Goal: Book appointment/travel/reservation

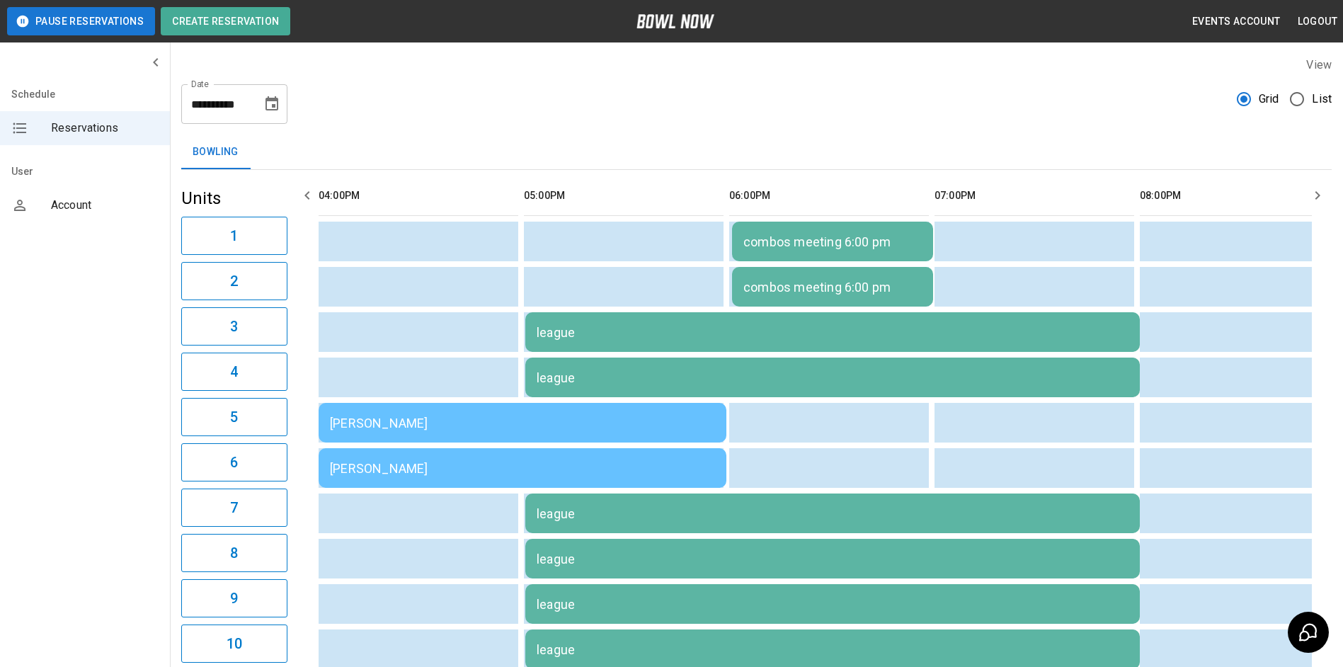
drag, startPoint x: 1118, startPoint y: 590, endPoint x: 1121, endPoint y: 567, distance: 22.8
drag, startPoint x: 1121, startPoint y: 567, endPoint x: 973, endPoint y: 520, distance: 155.2
click at [973, 340] on div "league" at bounding box center [833, 332] width 592 height 15
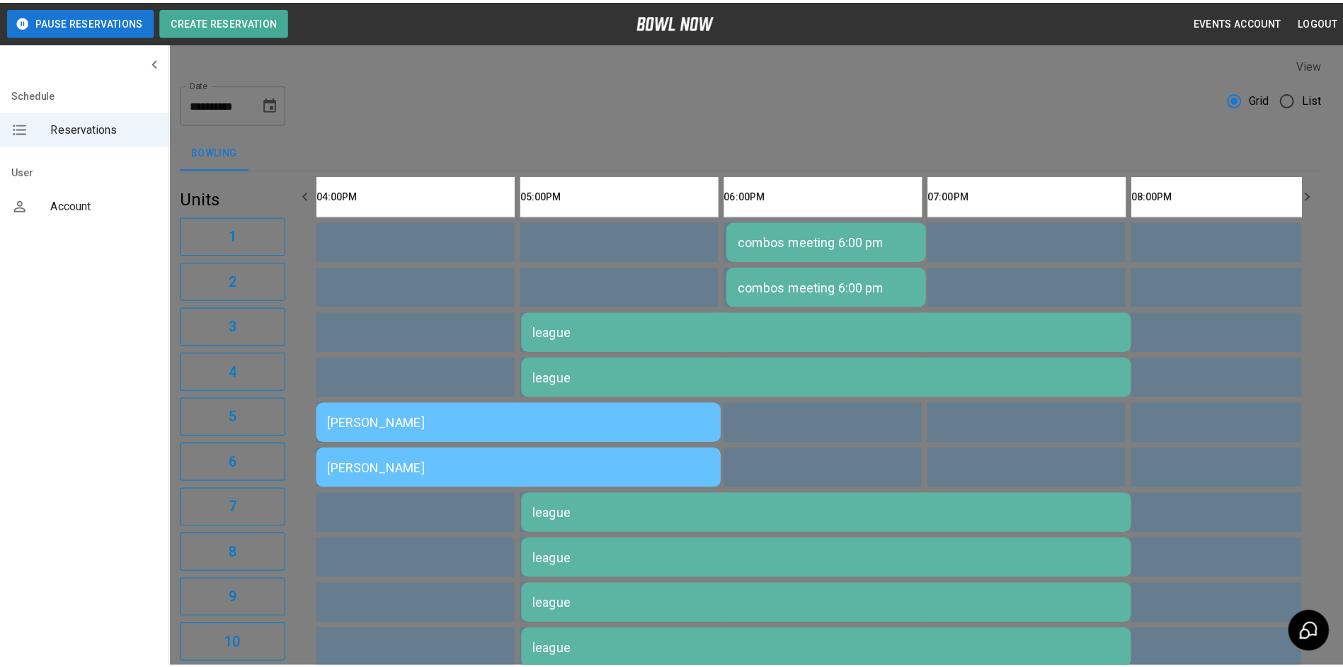
scroll to position [23, 0]
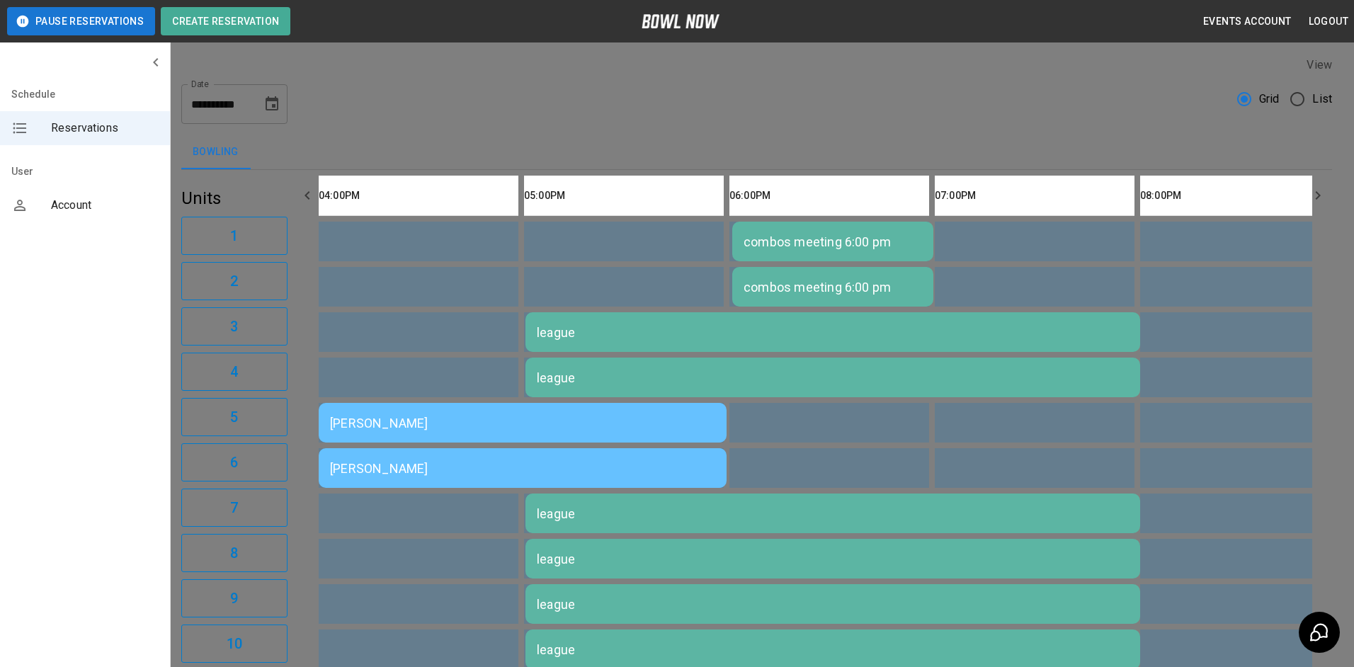
drag, startPoint x: 947, startPoint y: 74, endPoint x: 955, endPoint y: 79, distance: 8.6
click at [950, 75] on div at bounding box center [677, 333] width 1354 height 667
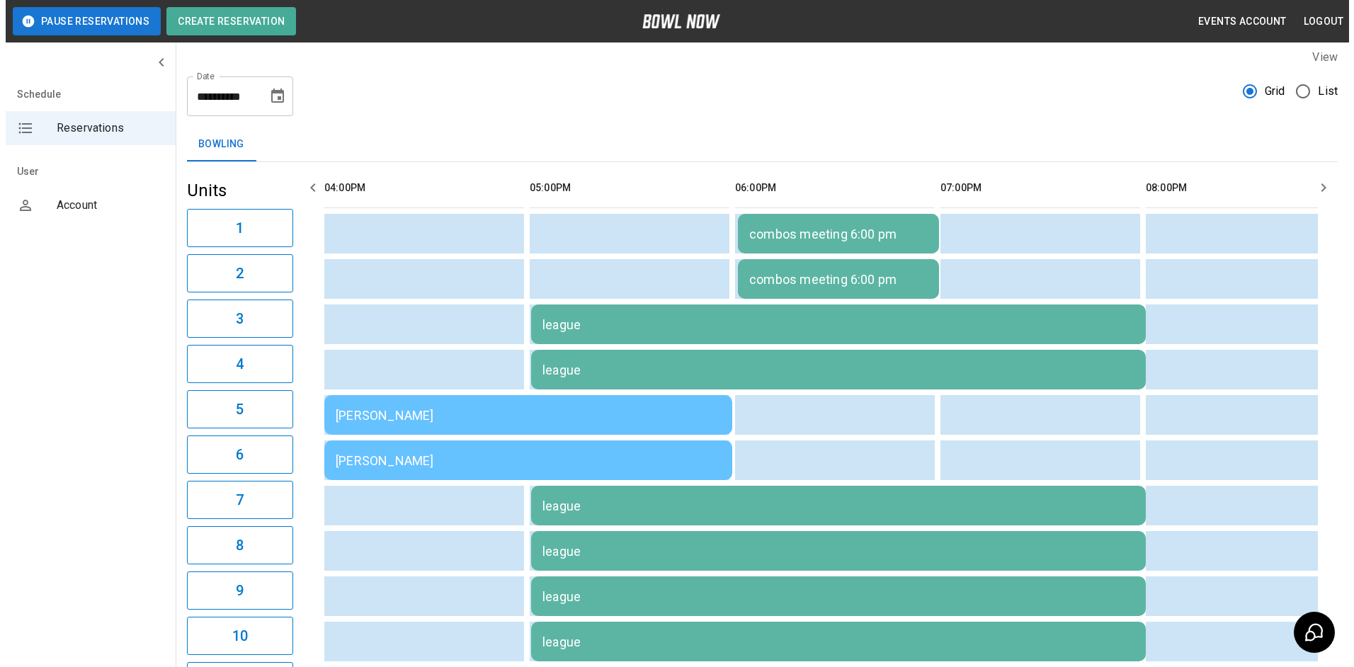
scroll to position [0, 0]
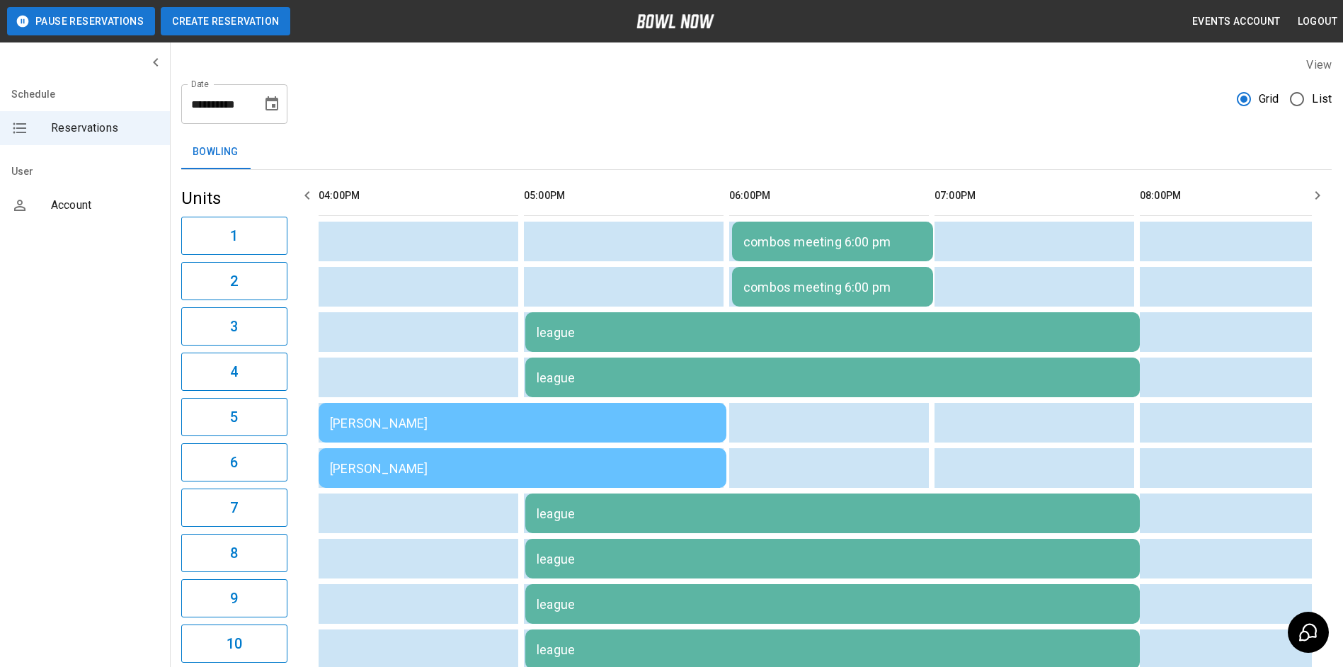
click at [263, 19] on button "Create Reservation" at bounding box center [226, 21] width 130 height 28
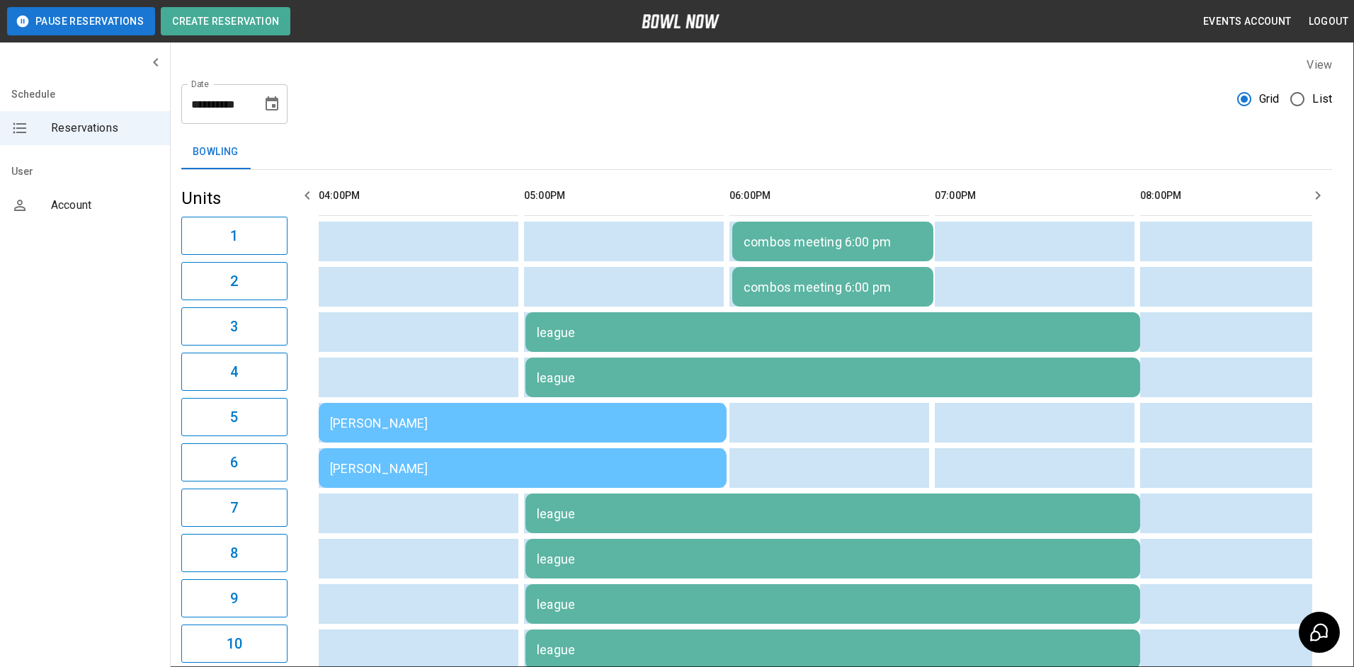
type input "**********"
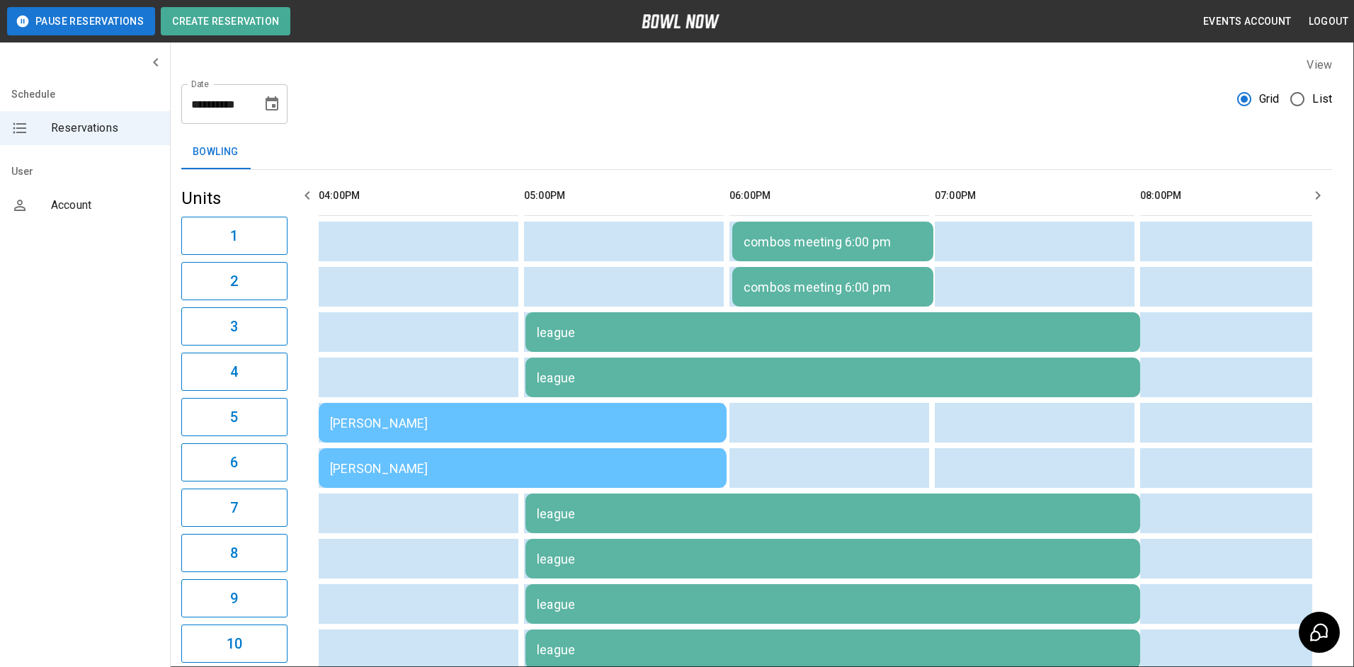
type input "**********"
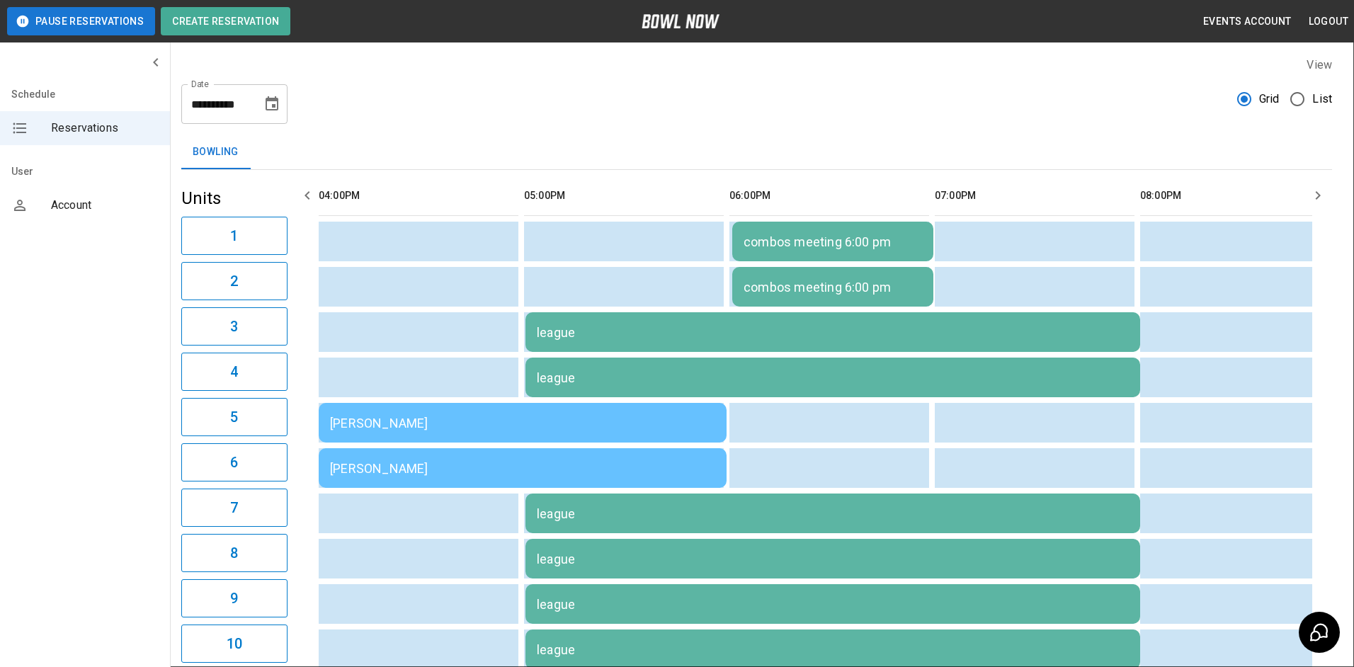
type textarea "*"
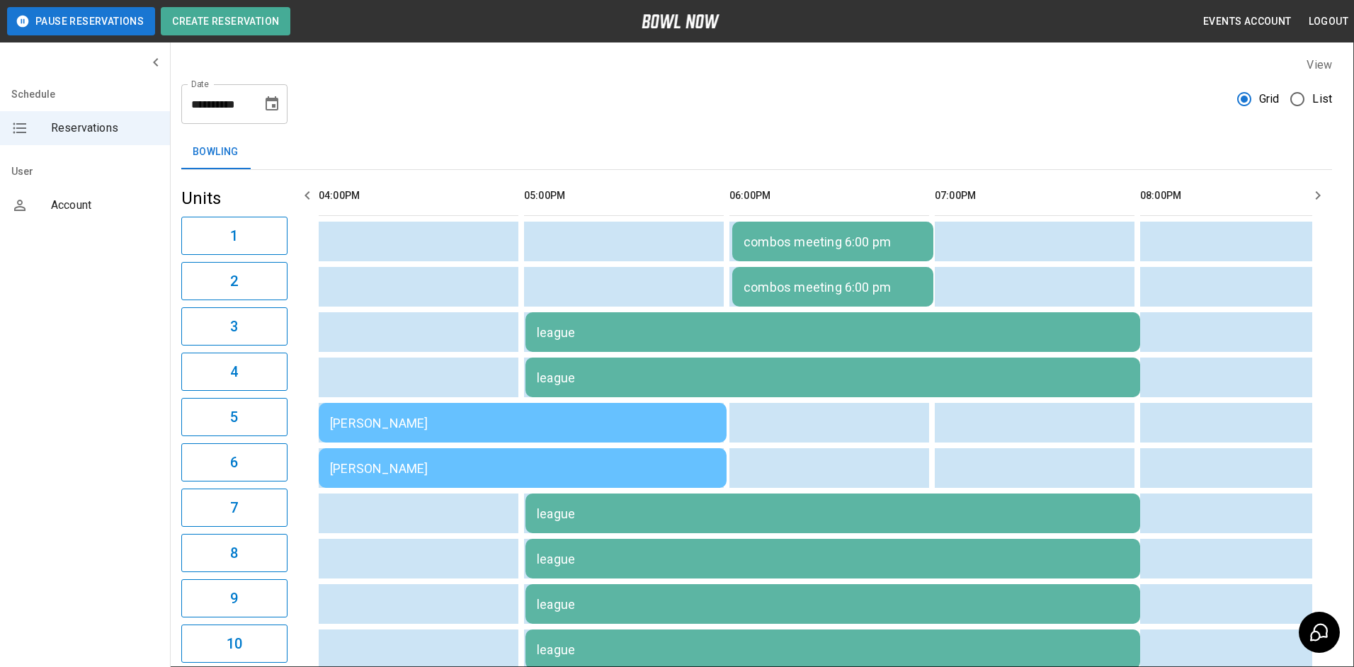
type input "**********"
drag, startPoint x: 760, startPoint y: 486, endPoint x: 765, endPoint y: 492, distance: 8.5
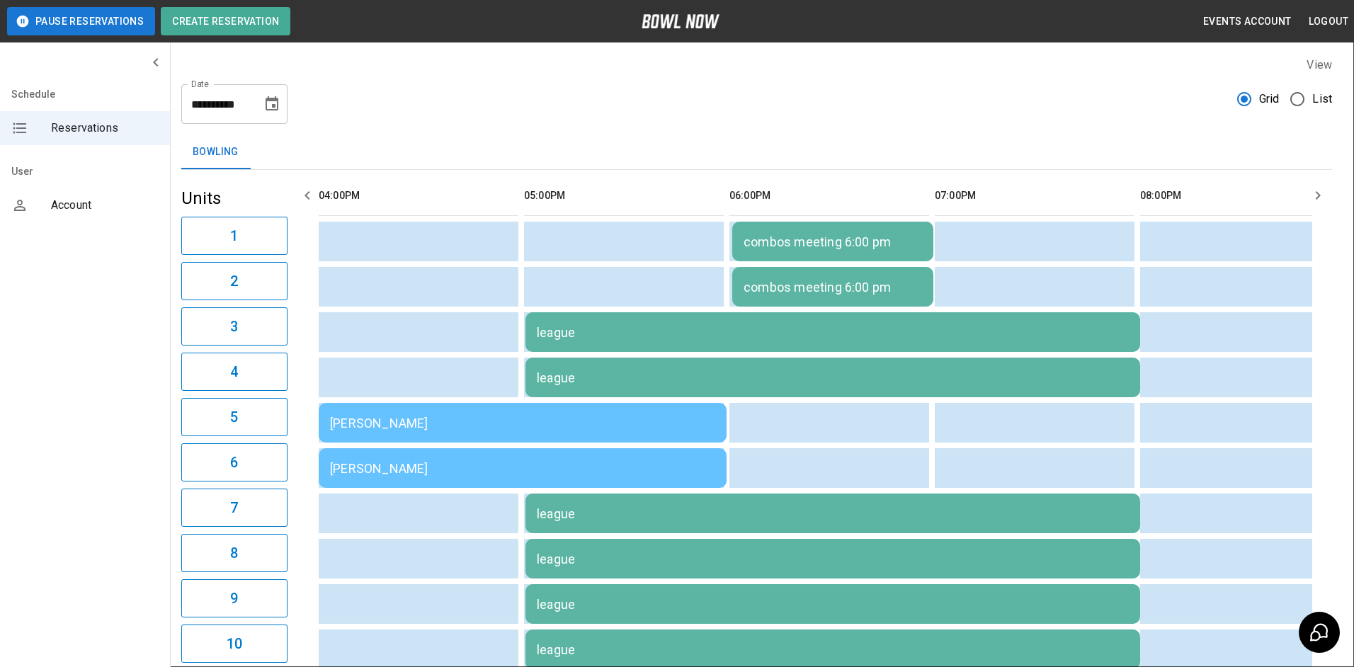
drag, startPoint x: 506, startPoint y: 357, endPoint x: 547, endPoint y: 361, distance: 40.6
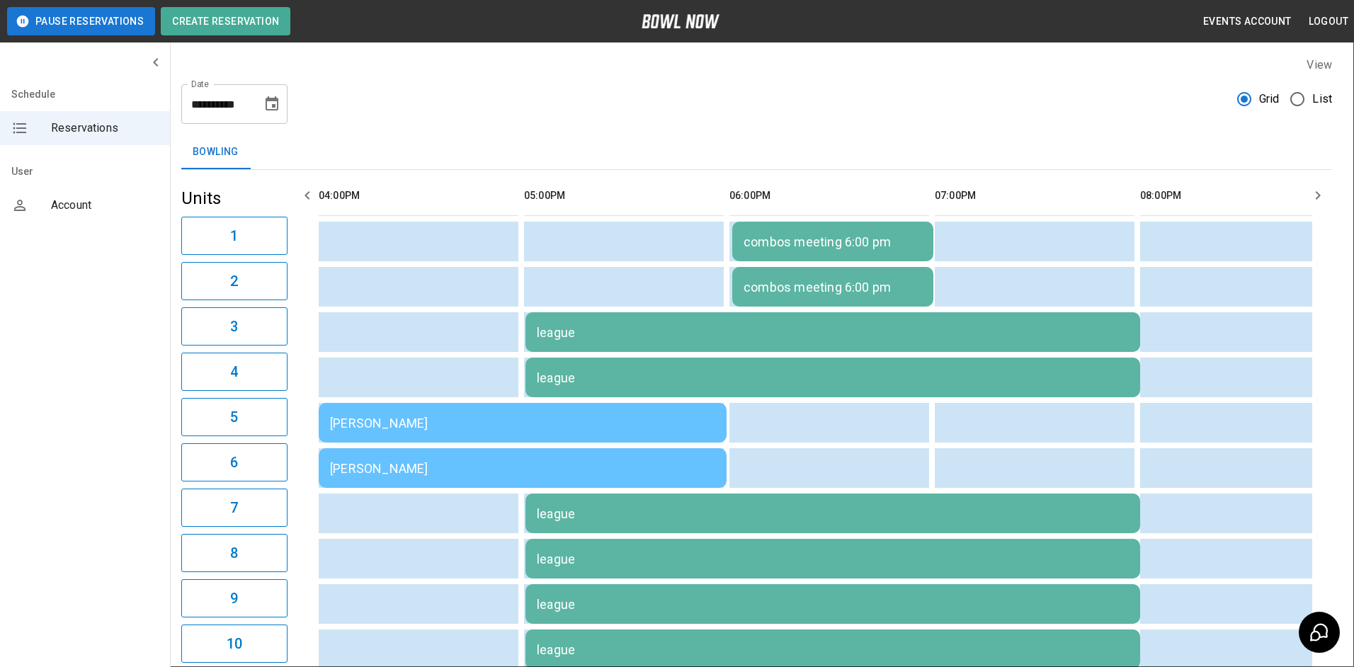
drag, startPoint x: 645, startPoint y: 361, endPoint x: 679, endPoint y: 365, distance: 34.2
drag, startPoint x: 692, startPoint y: 365, endPoint x: 740, endPoint y: 368, distance: 48.2
drag, startPoint x: 755, startPoint y: 364, endPoint x: 790, endPoint y: 365, distance: 34.7
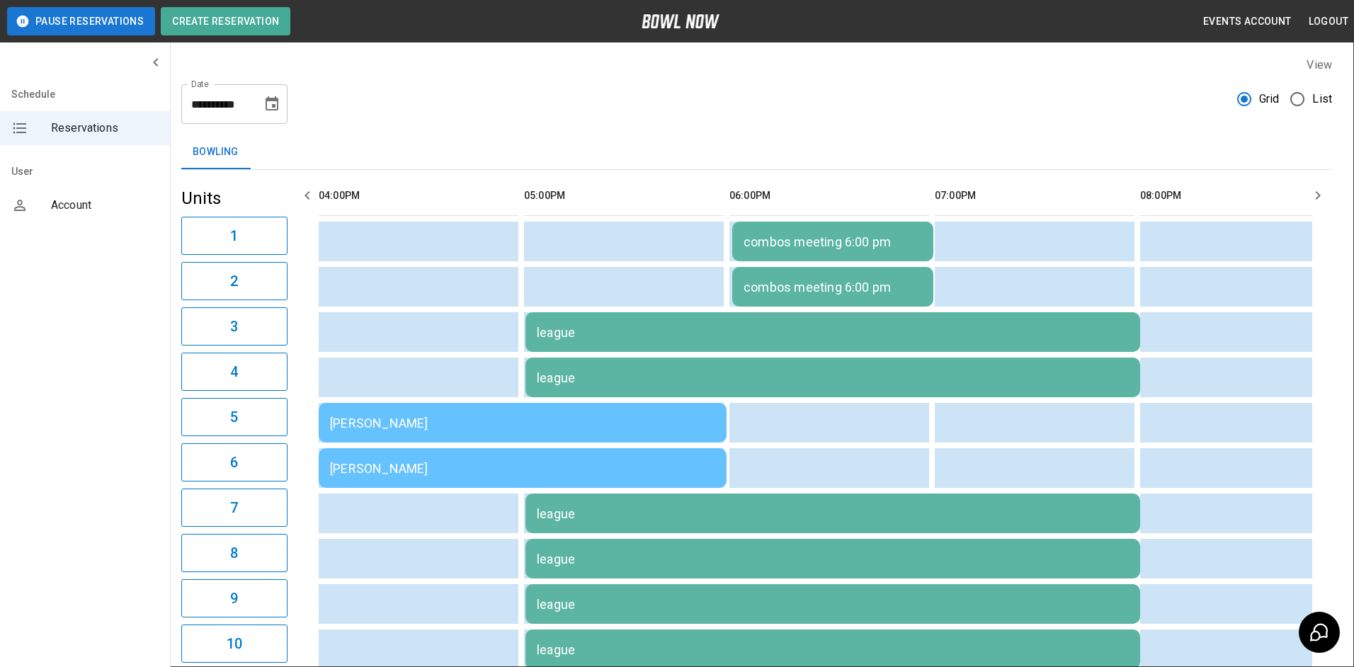
drag, startPoint x: 513, startPoint y: 413, endPoint x: 549, endPoint y: 426, distance: 37.9
drag, startPoint x: 578, startPoint y: 424, endPoint x: 618, endPoint y: 424, distance: 40.4
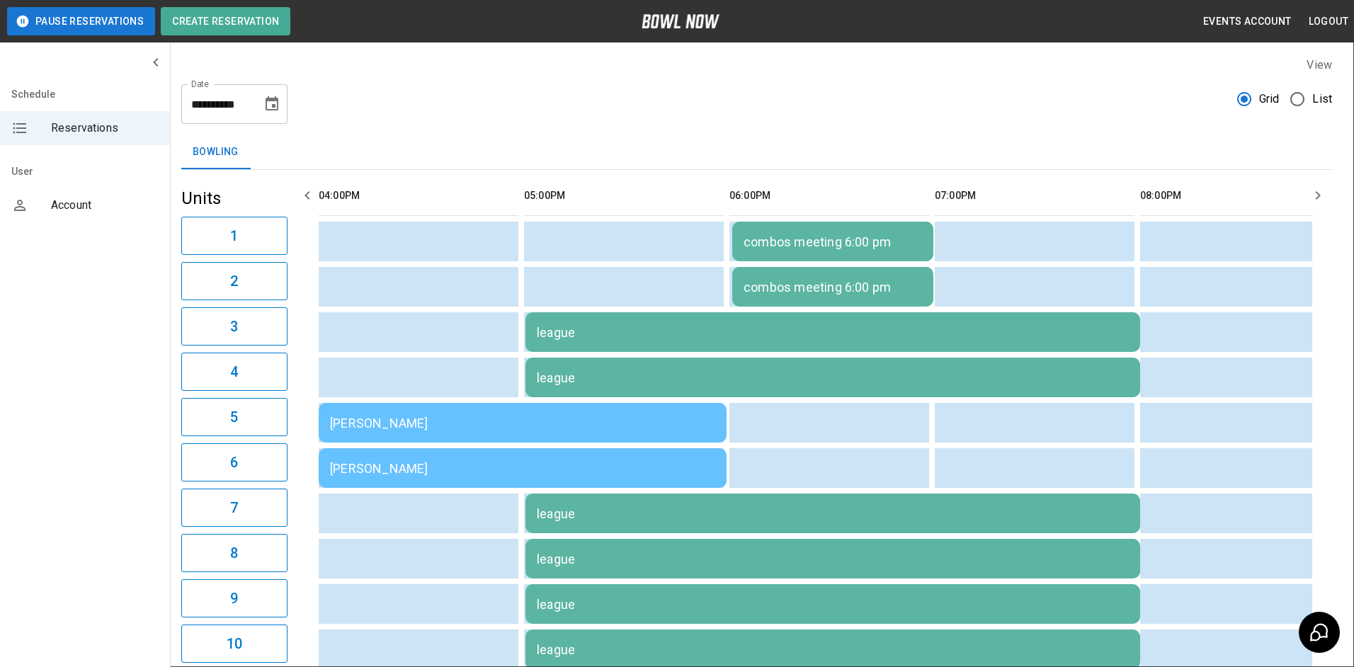
drag, startPoint x: 705, startPoint y: 419, endPoint x: 724, endPoint y: 419, distance: 19.8
drag, startPoint x: 766, startPoint y: 419, endPoint x: 802, endPoint y: 419, distance: 35.4
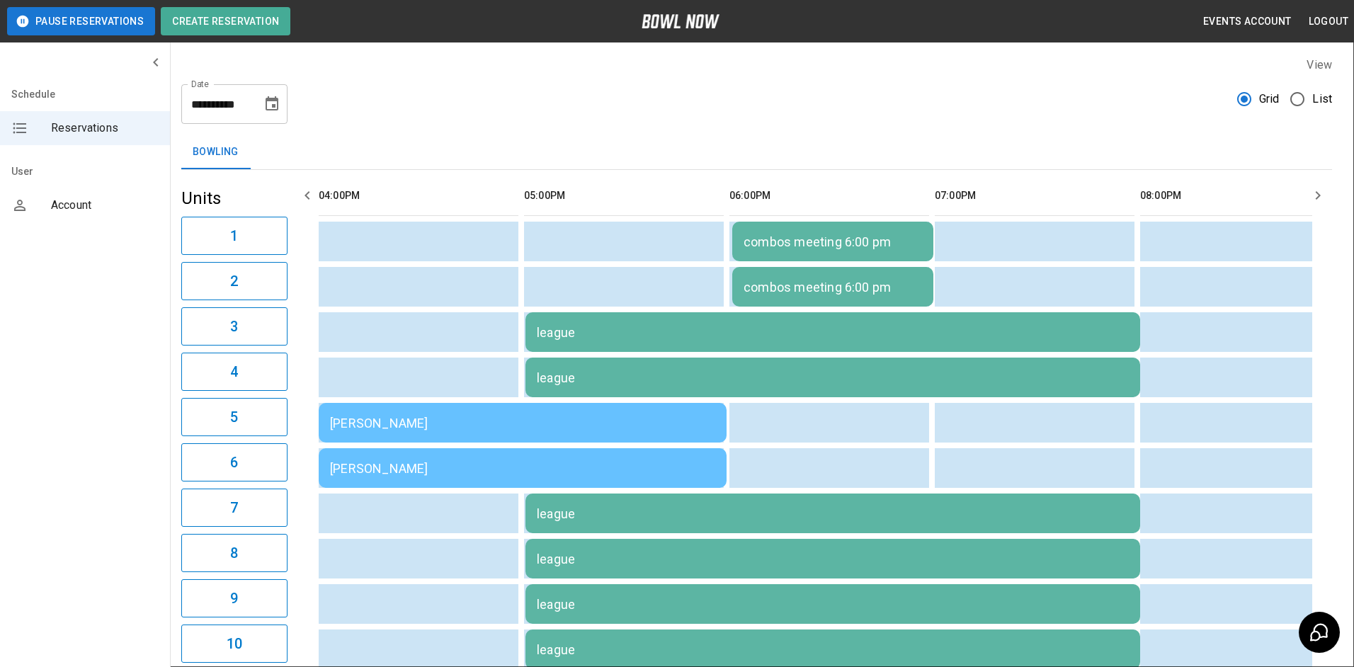
drag, startPoint x: 523, startPoint y: 474, endPoint x: 576, endPoint y: 479, distance: 54.0
drag, startPoint x: 576, startPoint y: 475, endPoint x: 615, endPoint y: 475, distance: 38.9
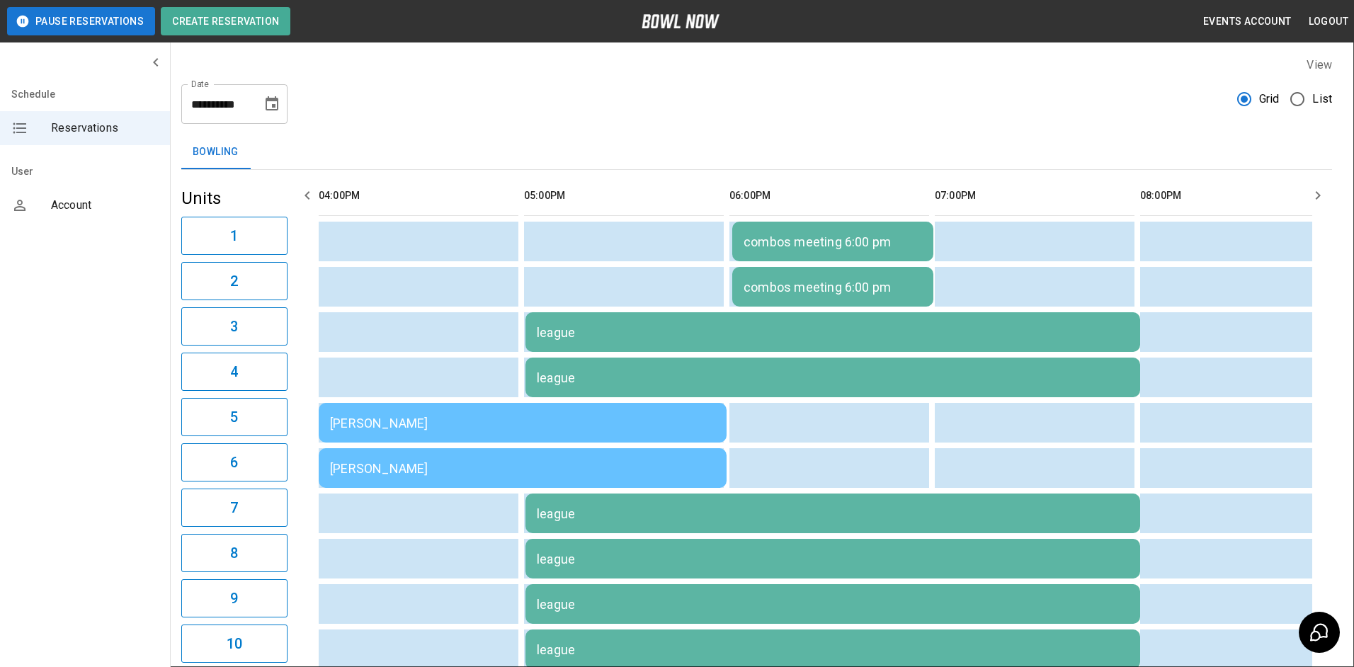
drag, startPoint x: 701, startPoint y: 473, endPoint x: 722, endPoint y: 477, distance: 21.7
drag, startPoint x: 753, startPoint y: 477, endPoint x: 789, endPoint y: 477, distance: 36.1
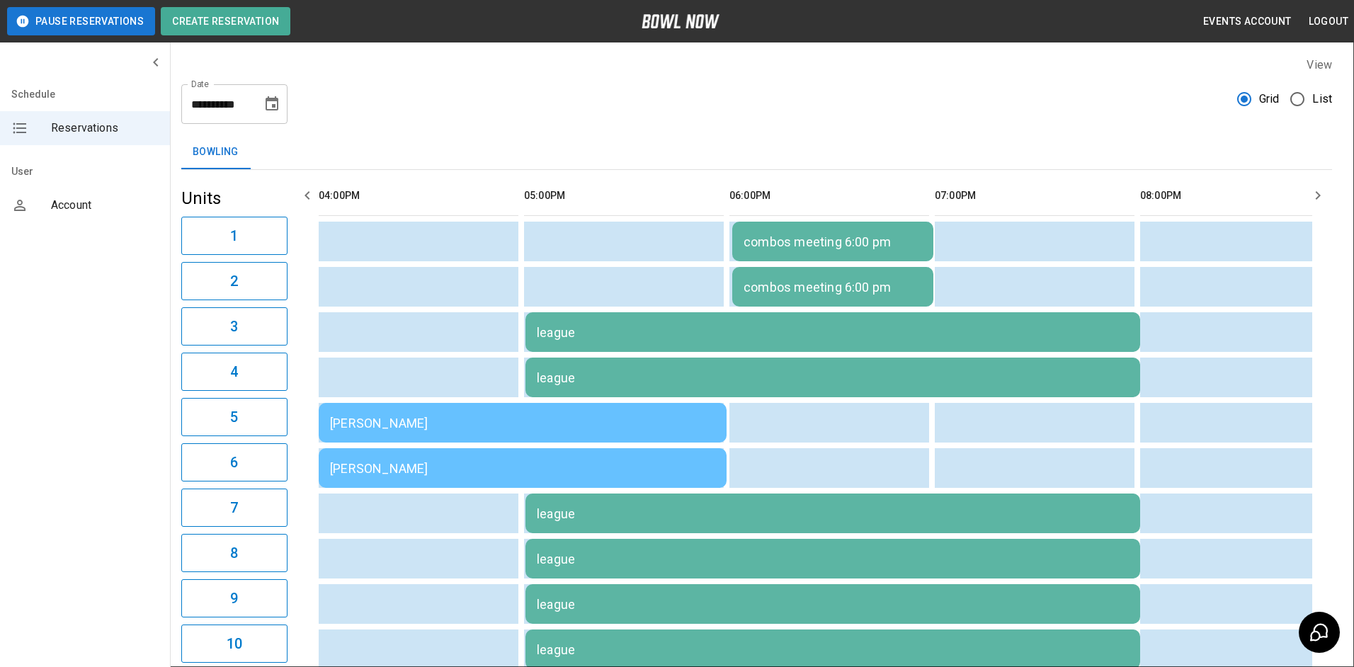
drag, startPoint x: 810, startPoint y: 476, endPoint x: 795, endPoint y: 480, distance: 16.1
drag, startPoint x: 508, startPoint y: 532, endPoint x: 566, endPoint y: 532, distance: 58.1
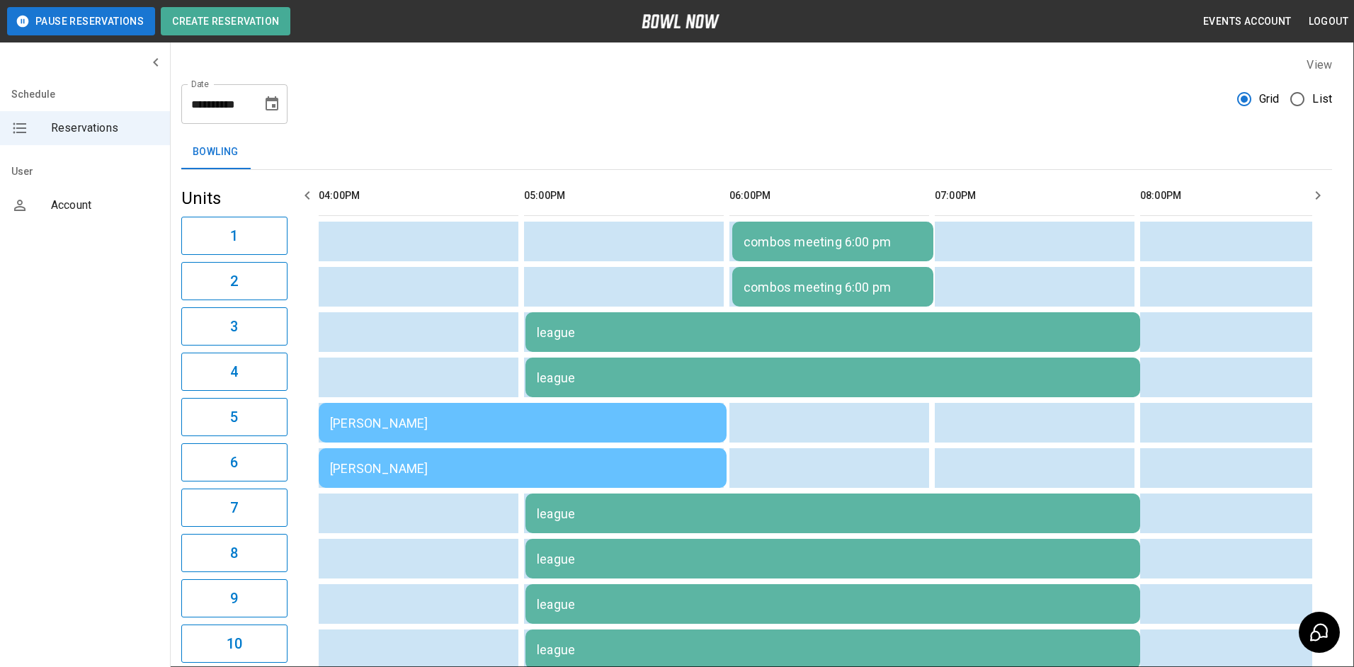
drag, startPoint x: 576, startPoint y: 527, endPoint x: 624, endPoint y: 532, distance: 47.7
drag, startPoint x: 629, startPoint y: 532, endPoint x: 647, endPoint y: 532, distance: 17.7
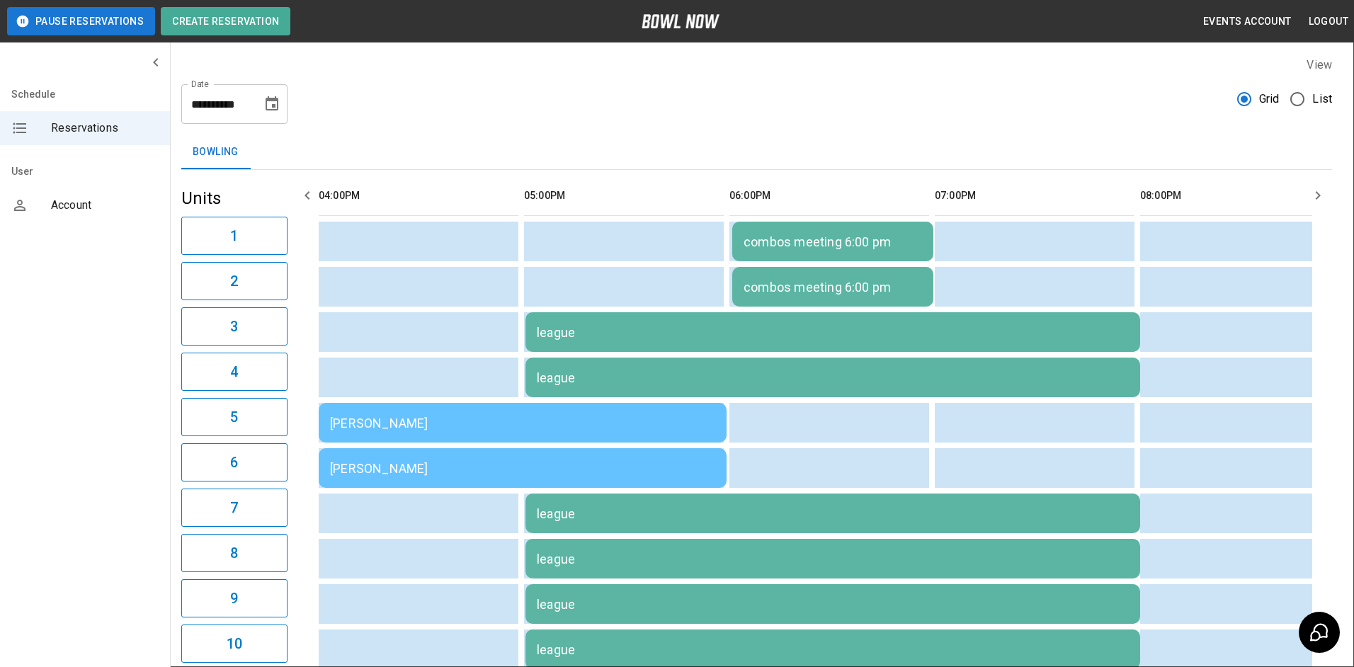
drag, startPoint x: 573, startPoint y: 477, endPoint x: 579, endPoint y: 472, distance: 7.7
type input "**********"
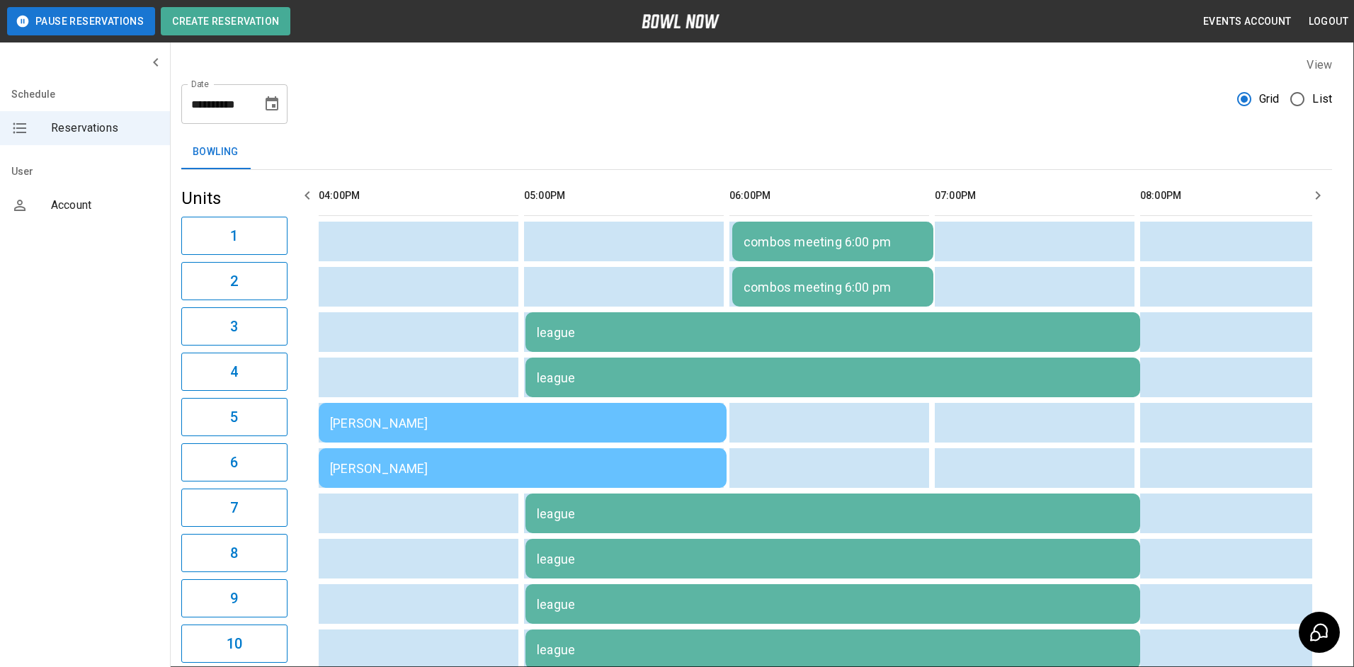
type input "*"
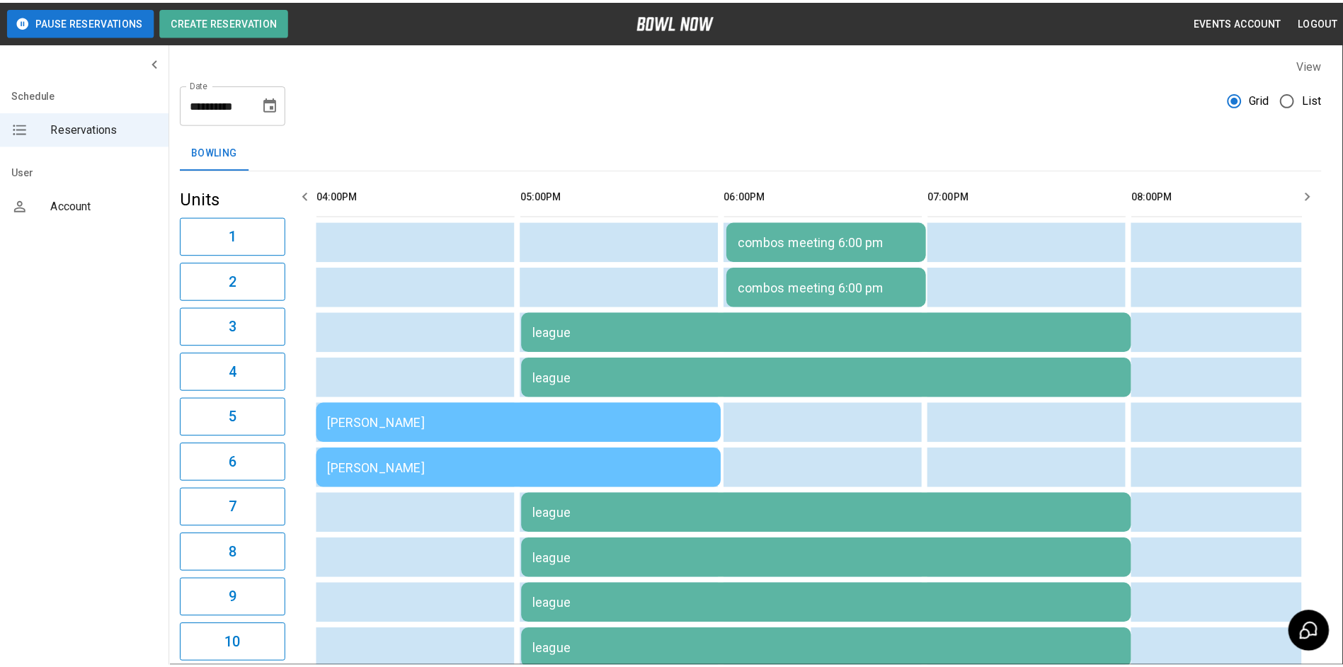
scroll to position [350, 0]
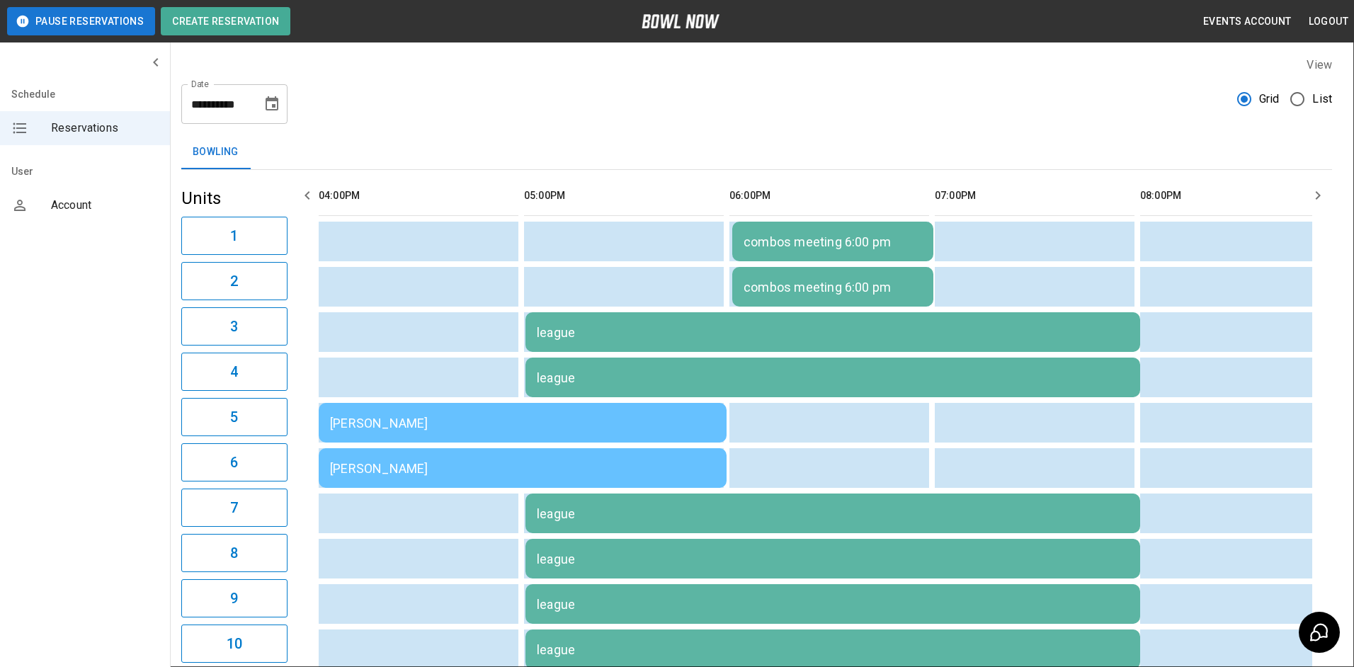
type input "**"
type input "**********"
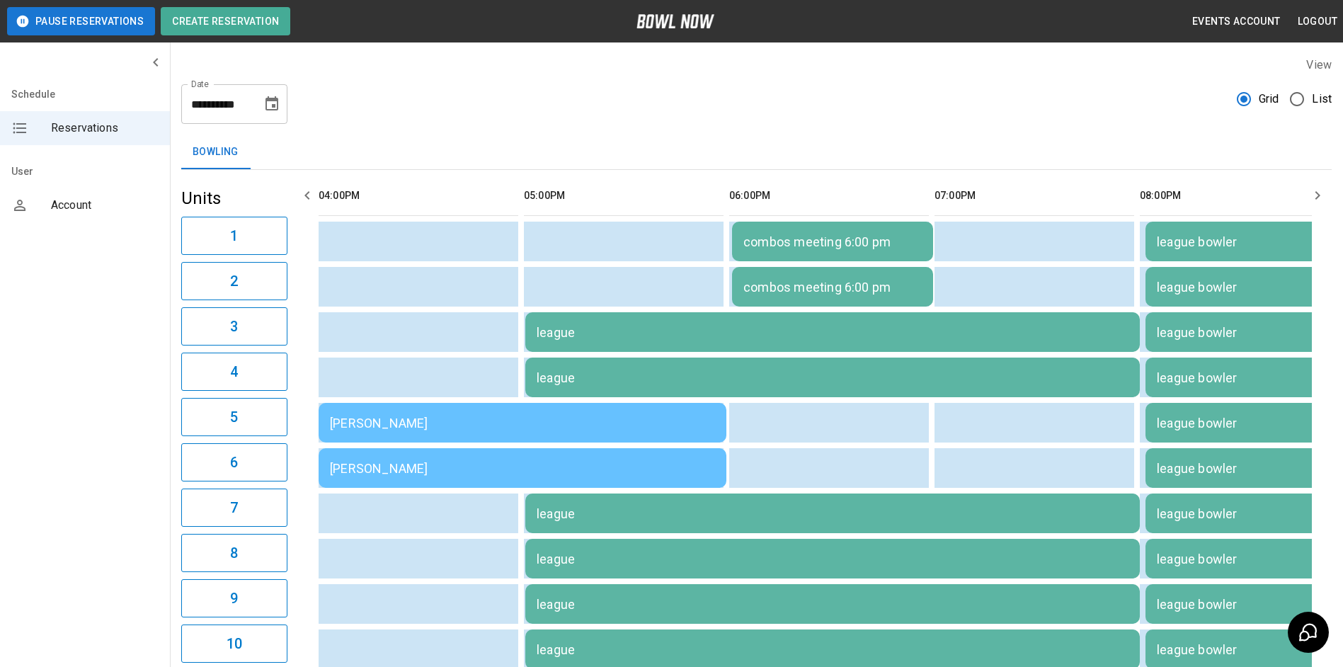
drag, startPoint x: 458, startPoint y: 90, endPoint x: 360, endPoint y: 101, distance: 99.1
click at [460, 90] on div "**********" at bounding box center [756, 98] width 1151 height 51
drag, startPoint x: 286, startPoint y: 103, endPoint x: 257, endPoint y: 115, distance: 31.7
click at [281, 105] on div "**********" at bounding box center [234, 104] width 106 height 40
click at [257, 115] on div "**********" at bounding box center [234, 104] width 106 height 40
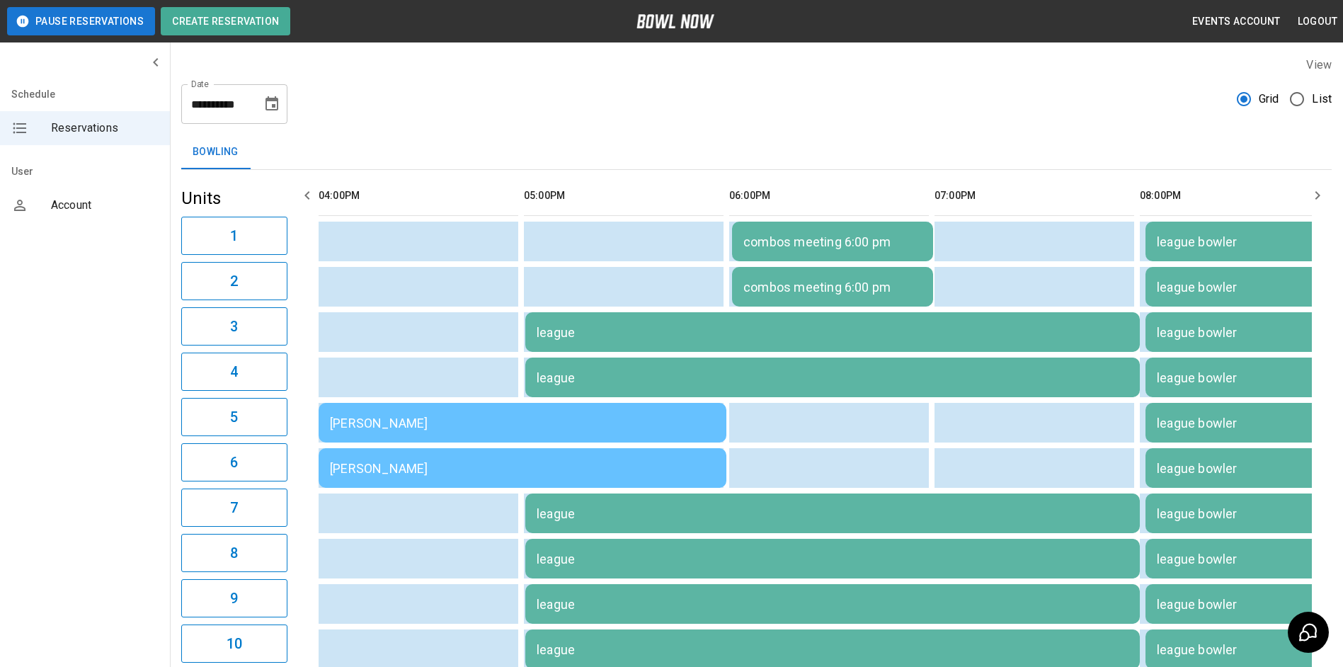
scroll to position [0, 1]
click at [268, 111] on icon "Choose date, selected date is Aug 13, 2025" at bounding box center [271, 104] width 17 height 17
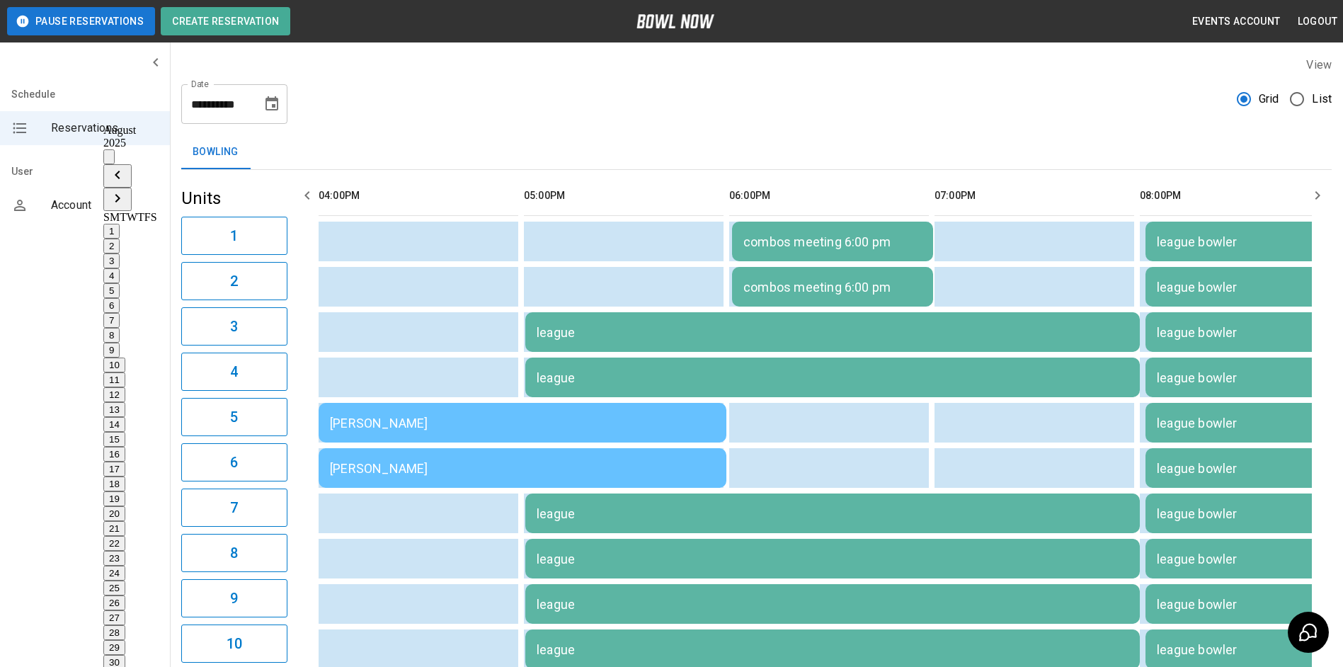
click at [486, 147] on div "Bowling" at bounding box center [756, 152] width 1151 height 34
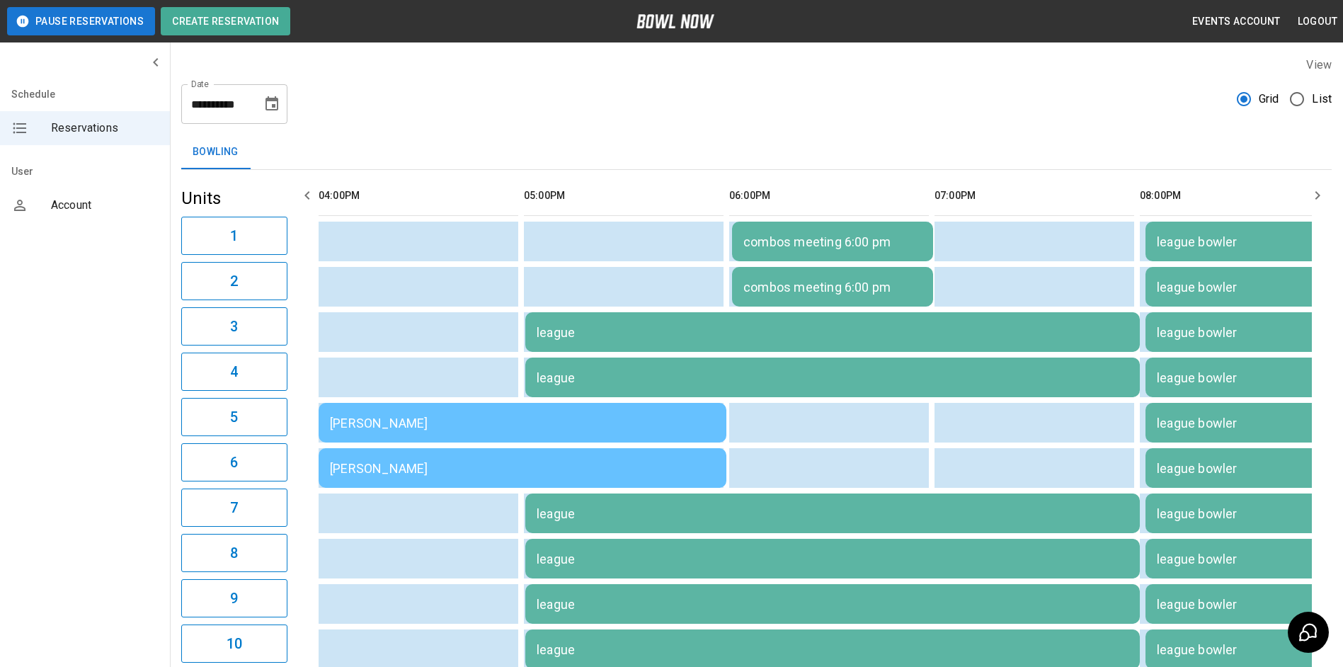
click at [309, 204] on button "button" at bounding box center [307, 195] width 28 height 28
click at [308, 201] on icon "button" at bounding box center [307, 195] width 17 height 17
drag, startPoint x: 308, startPoint y: 201, endPoint x: 324, endPoint y: 217, distance: 22.5
click at [307, 201] on icon "button" at bounding box center [307, 195] width 17 height 17
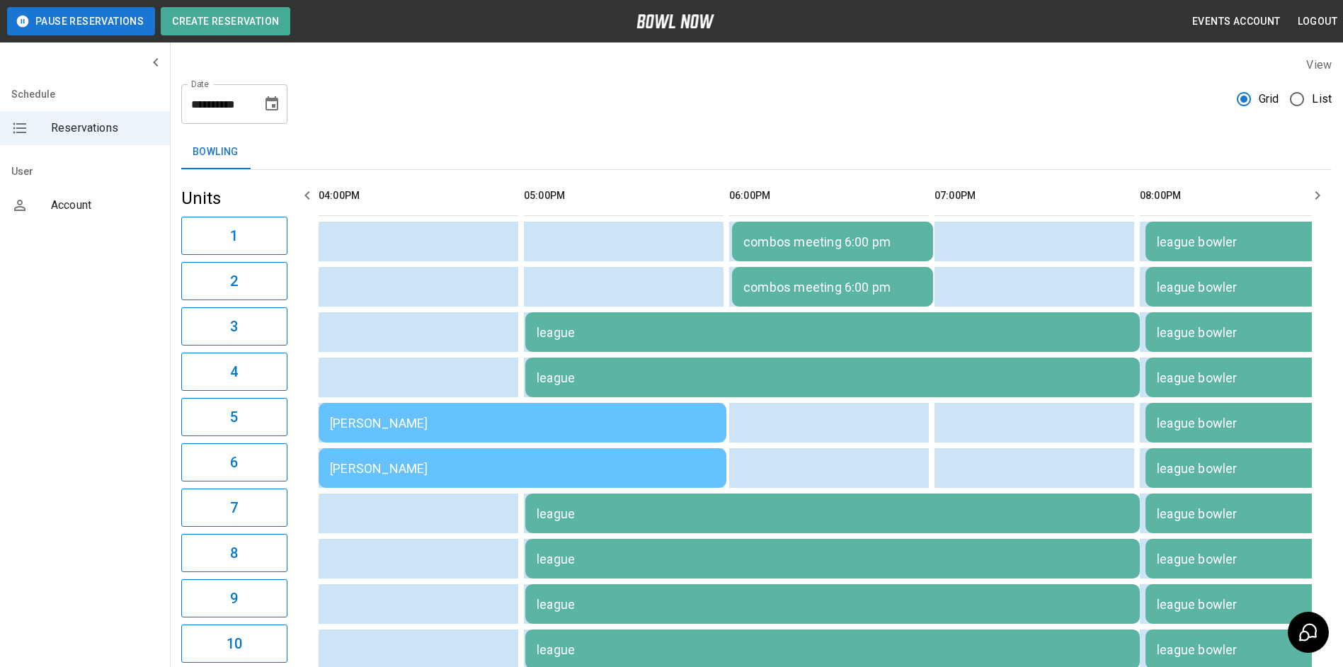
click at [1314, 205] on button "button" at bounding box center [1318, 195] width 28 height 28
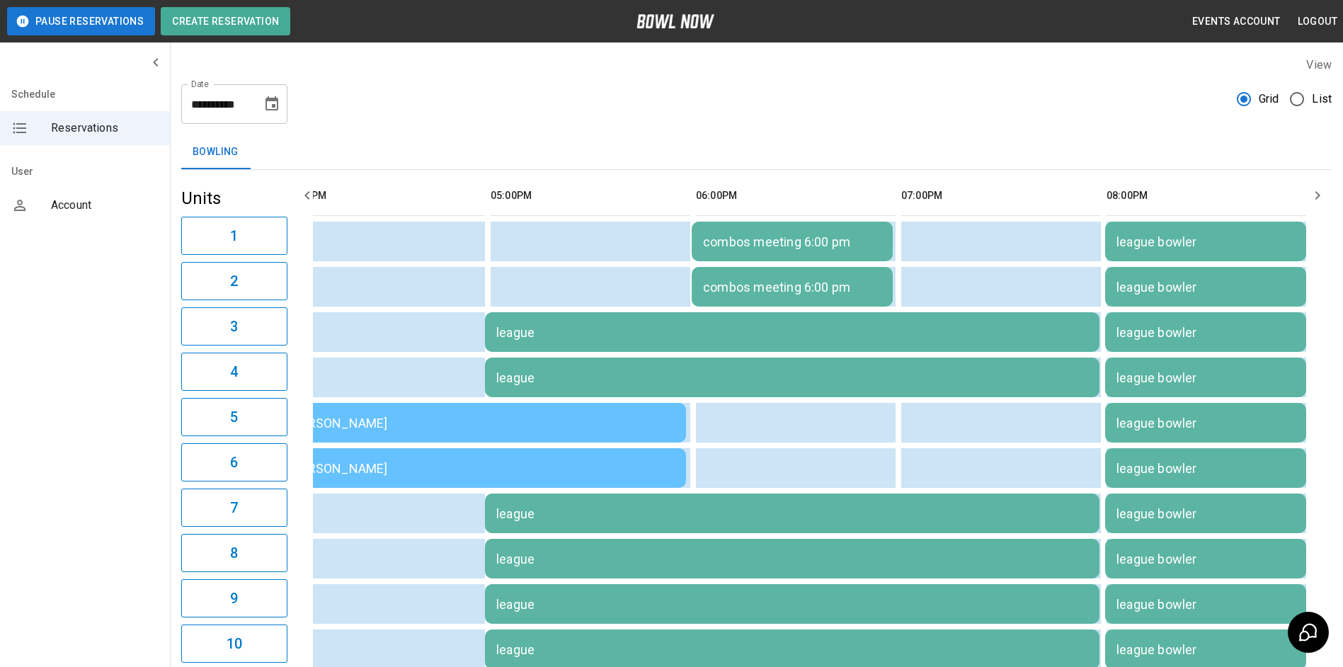
click at [1314, 205] on button "button" at bounding box center [1318, 195] width 28 height 28
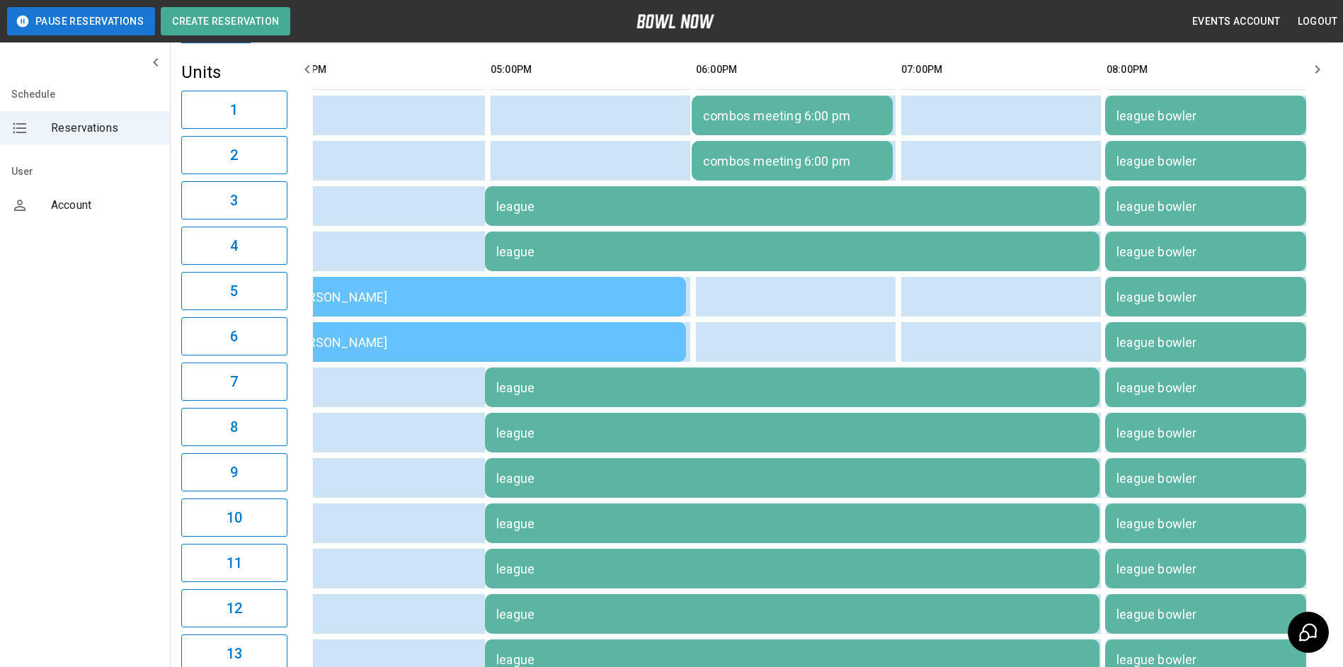
scroll to position [0, 0]
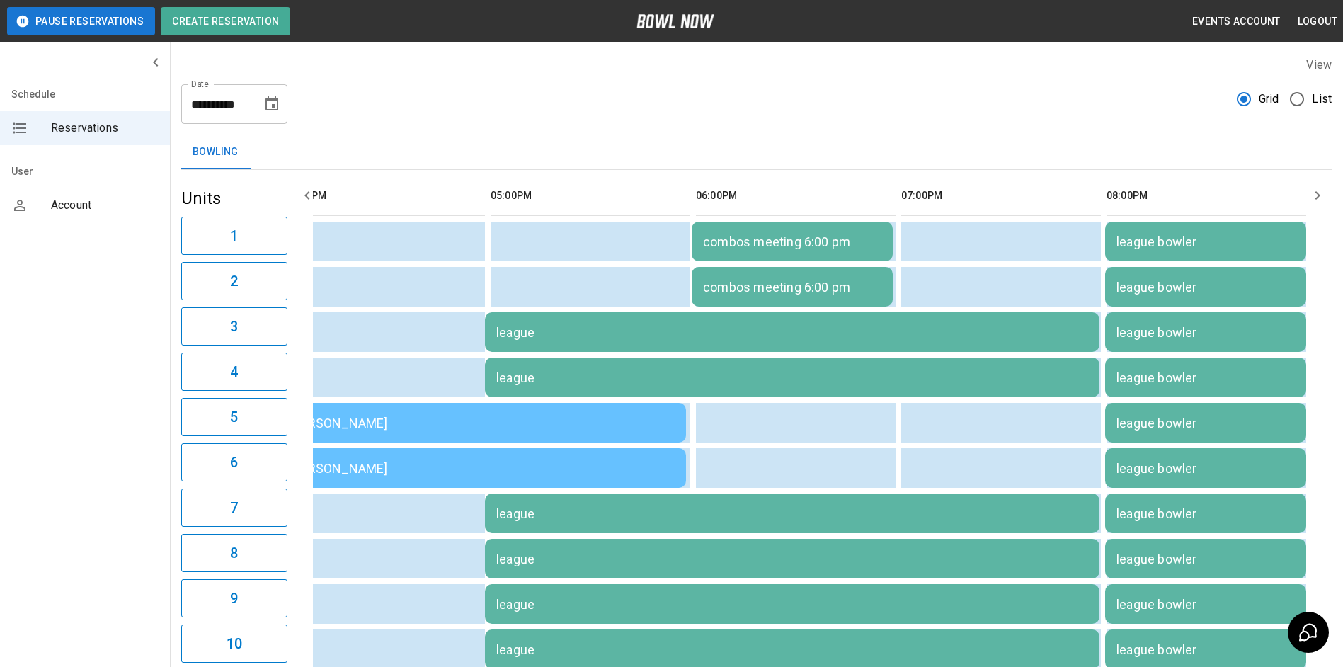
drag, startPoint x: 784, startPoint y: 115, endPoint x: 786, endPoint y: 160, distance: 44.7
click at [784, 118] on div "**********" at bounding box center [756, 98] width 1151 height 51
